Goal: Find specific page/section: Find specific page/section

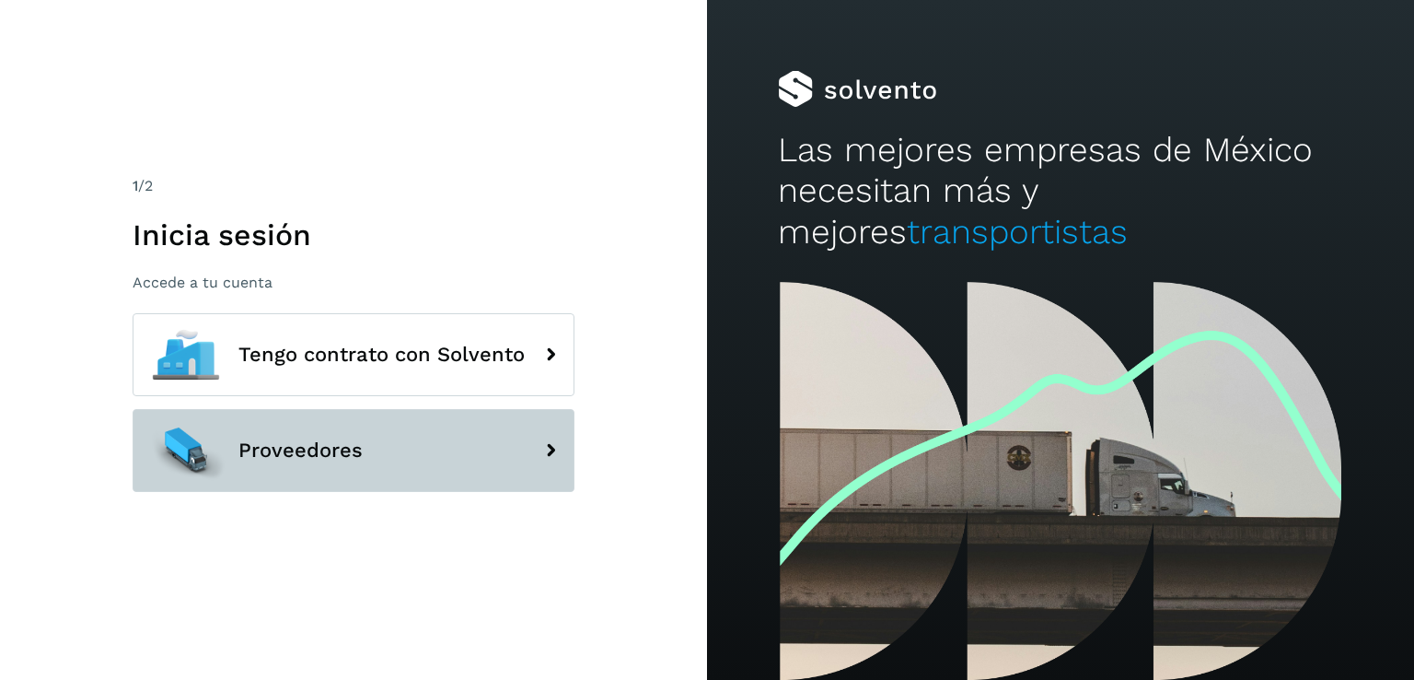
click at [435, 437] on button "Proveedores" at bounding box center [354, 450] width 442 height 83
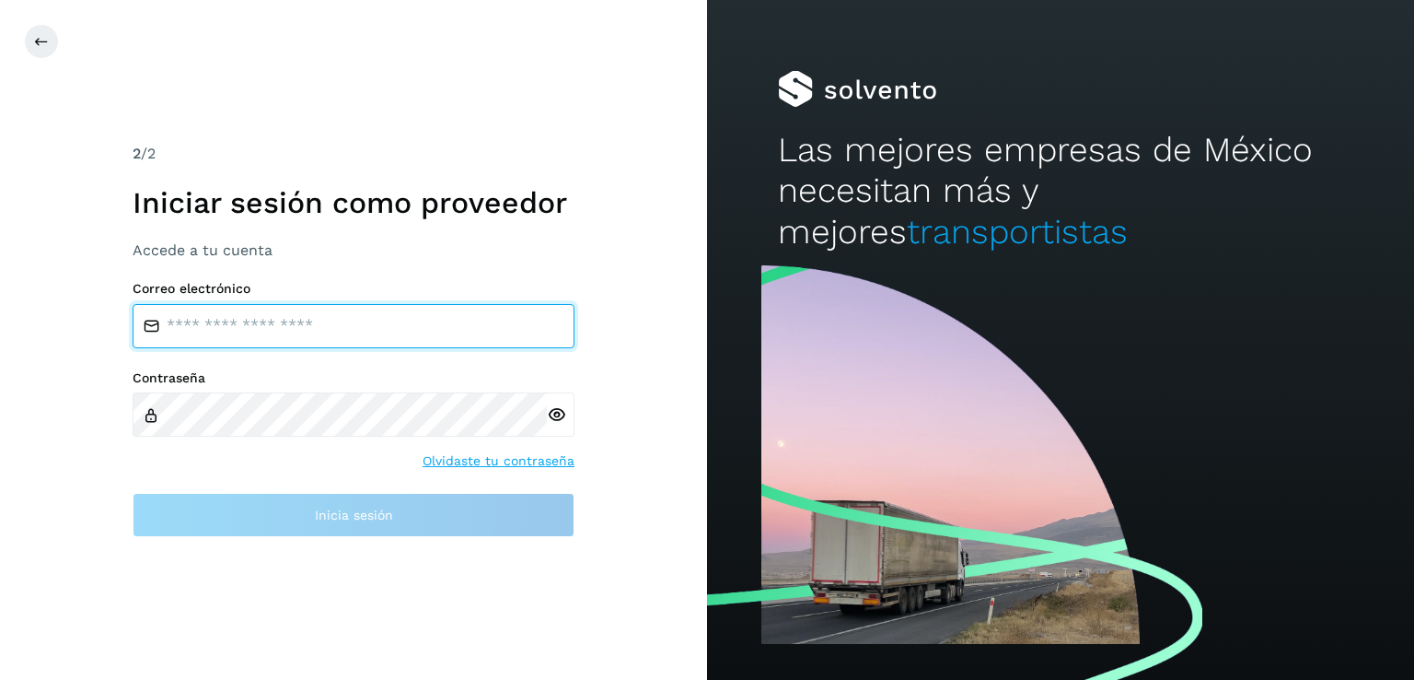
type input "**********"
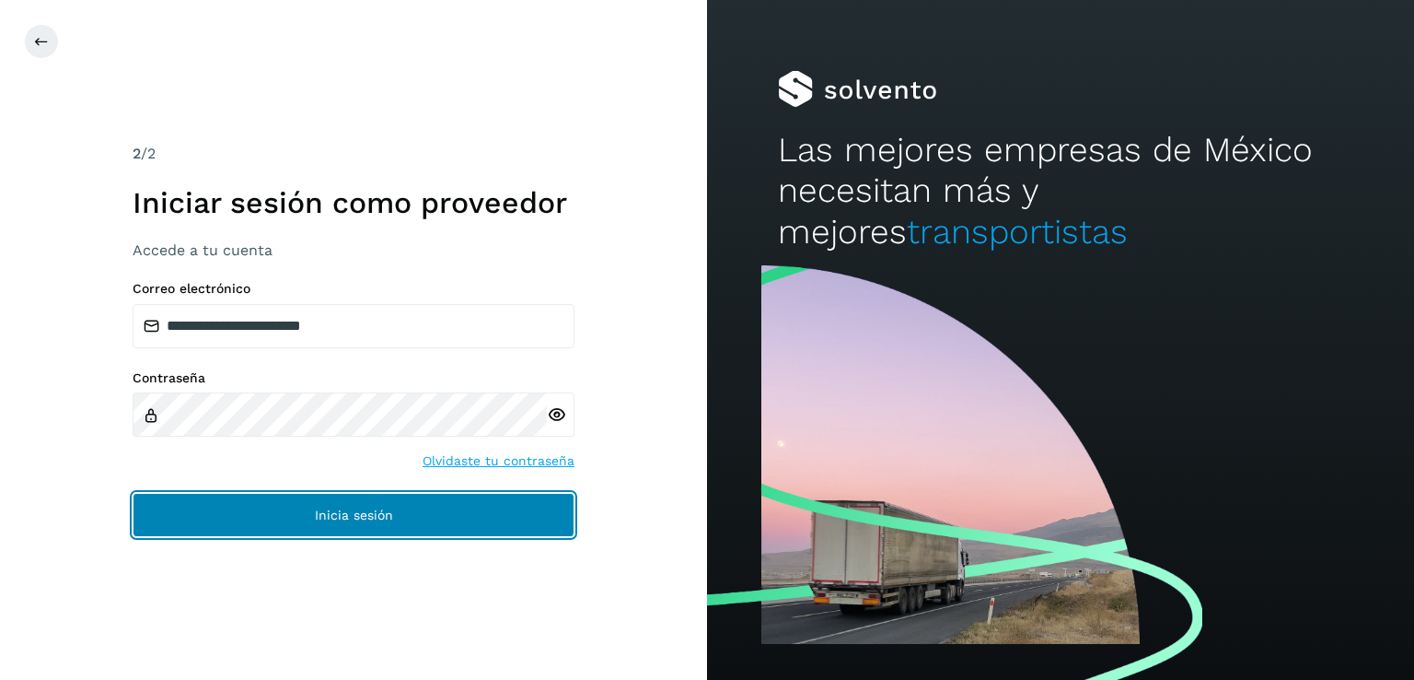
click at [350, 498] on button "Inicia sesión" at bounding box center [354, 515] width 442 height 44
click at [368, 505] on button "Inicia sesión" at bounding box center [354, 515] width 442 height 44
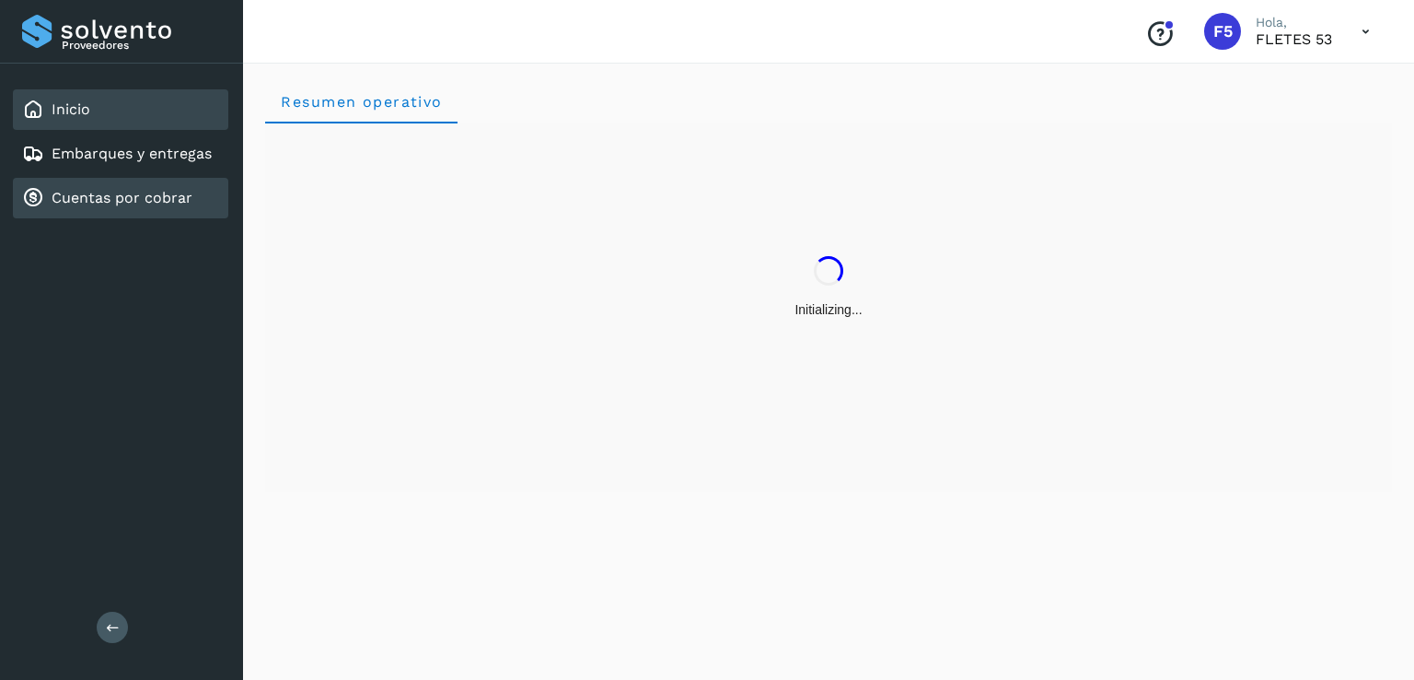
click at [175, 189] on link "Cuentas por cobrar" at bounding box center [122, 197] width 141 height 17
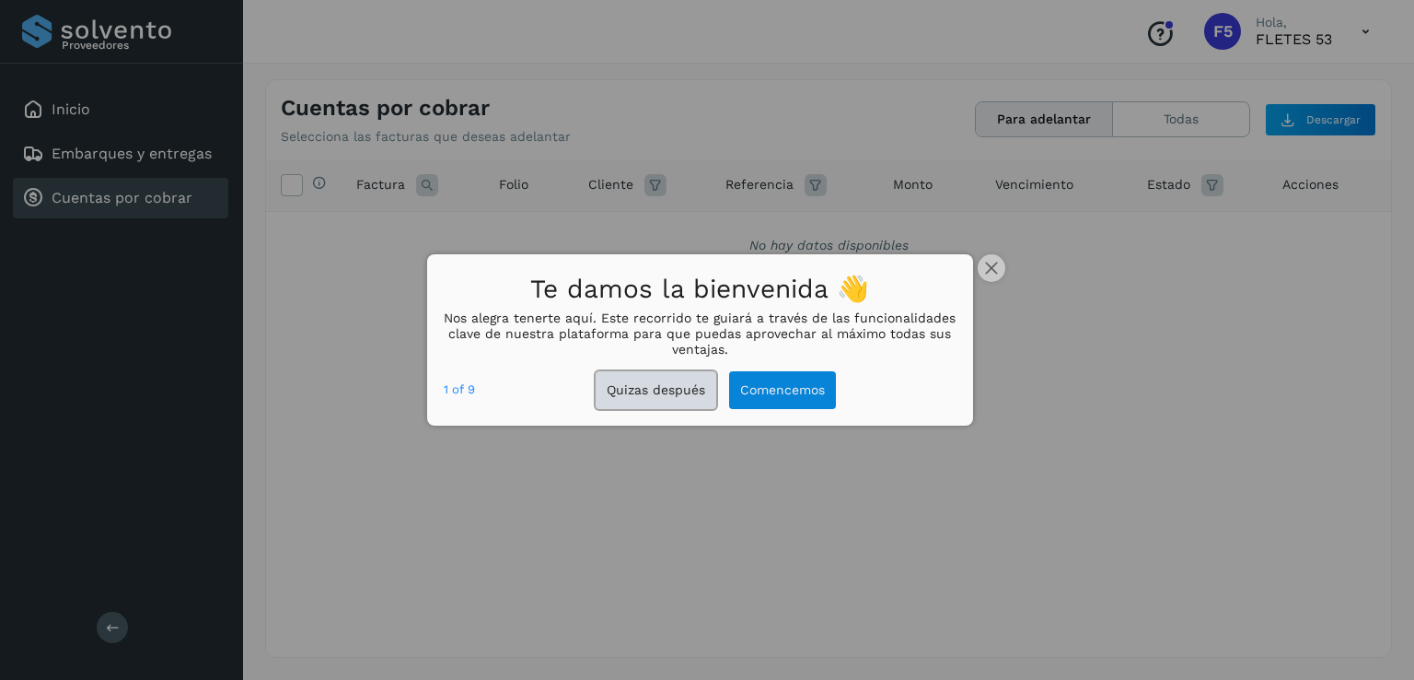
click at [688, 385] on button "Quizas después" at bounding box center [656, 390] width 121 height 38
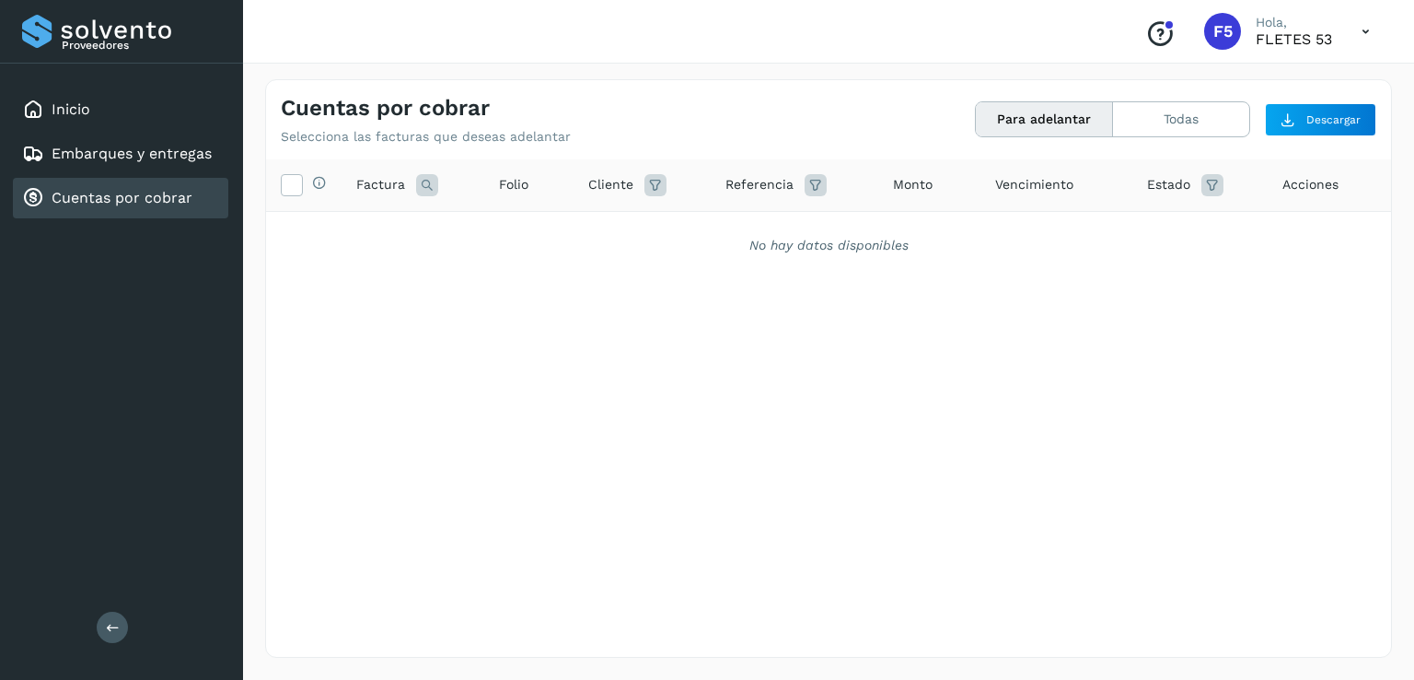
click at [70, 189] on link "Cuentas por cobrar" at bounding box center [122, 197] width 141 height 17
click at [77, 151] on link "Embarques y entregas" at bounding box center [132, 153] width 160 height 17
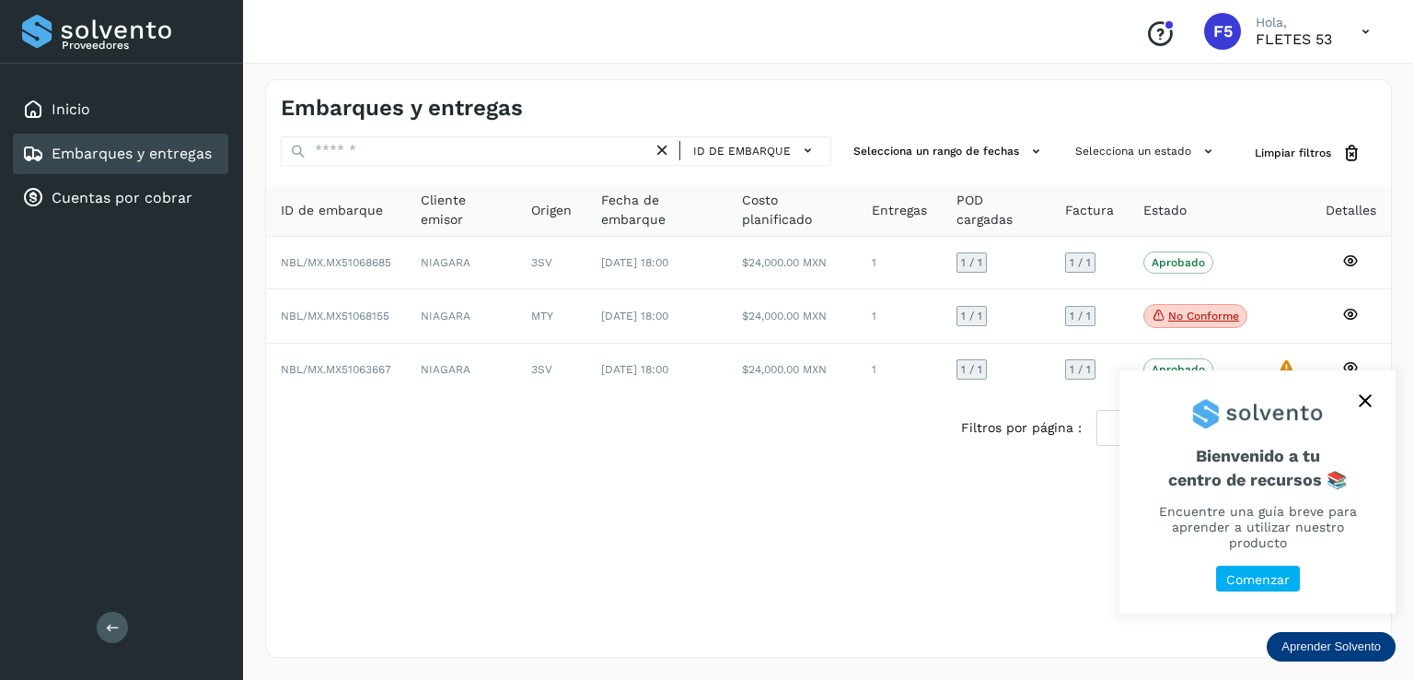
click at [1368, 407] on icon "close," at bounding box center [1365, 401] width 12 height 12
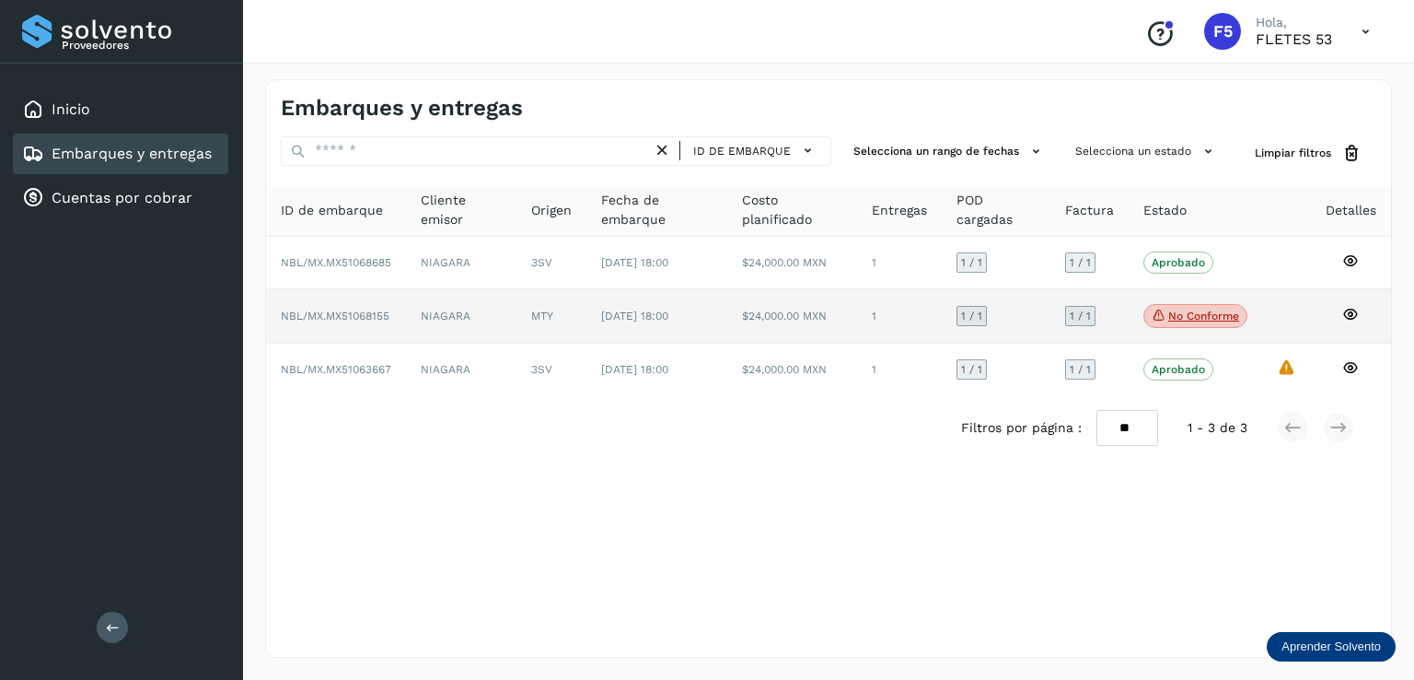
click at [1232, 309] on p "No conforme" at bounding box center [1204, 315] width 71 height 13
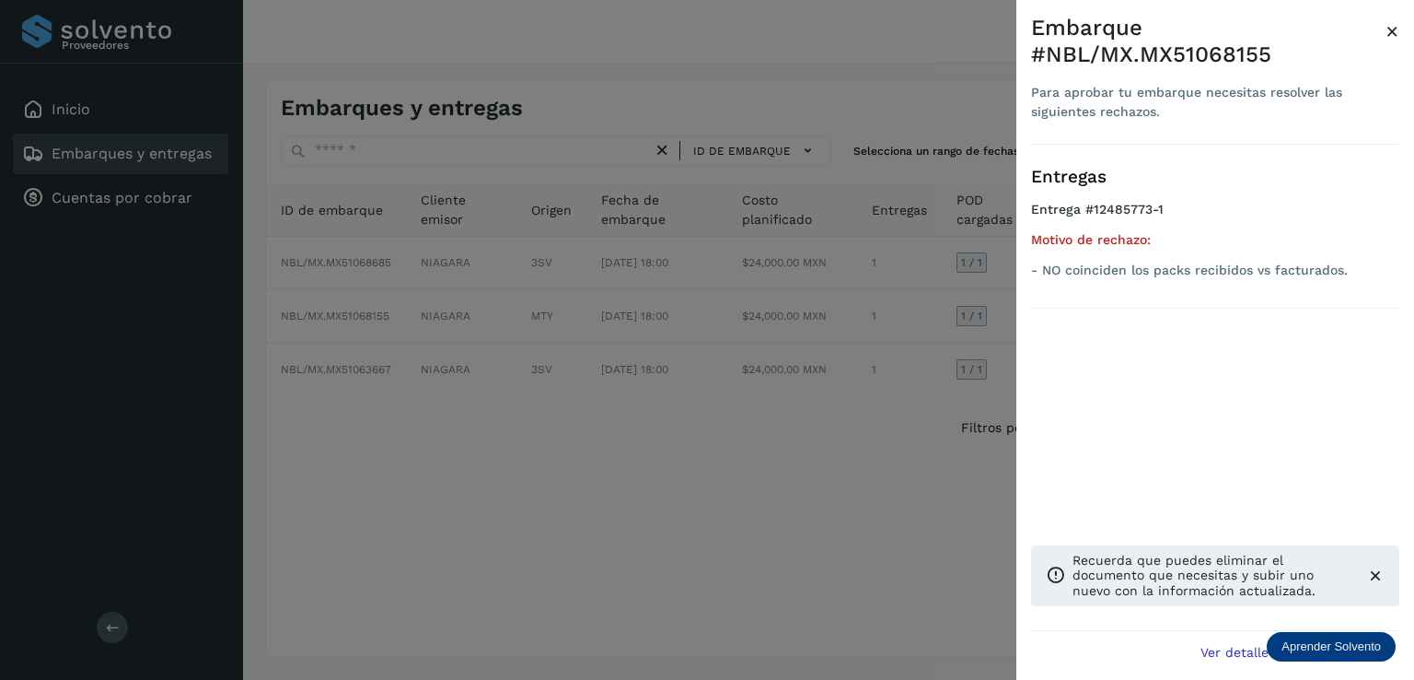
click at [683, 507] on div at bounding box center [707, 340] width 1414 height 680
